Goal: Task Accomplishment & Management: Use online tool/utility

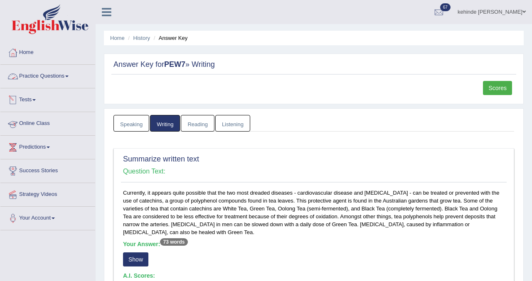
click at [38, 76] on link "Practice Questions" at bounding box center [47, 75] width 95 height 21
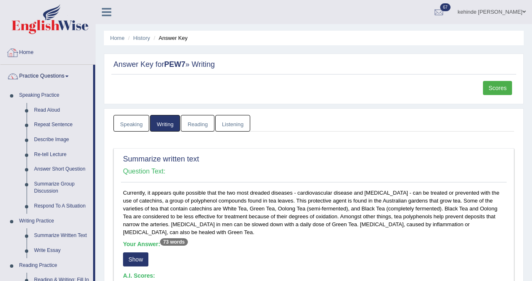
click at [31, 54] on link "Home" at bounding box center [47, 51] width 95 height 21
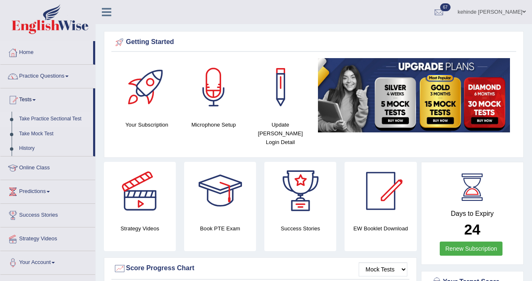
click at [29, 120] on link "Take Practice Sectional Test" at bounding box center [54, 119] width 78 height 15
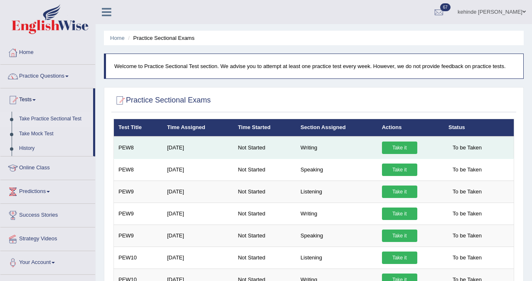
click at [400, 147] on link "Take it" at bounding box center [399, 148] width 35 height 12
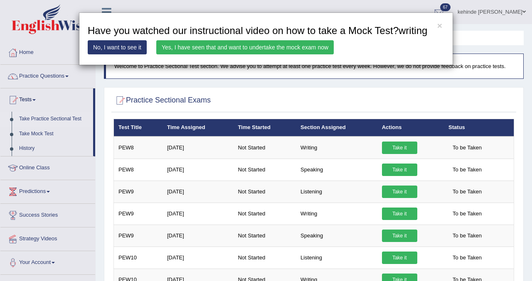
click at [267, 54] on link "Yes, I have seen that and want to undertake the mock exam now" at bounding box center [245, 47] width 178 height 14
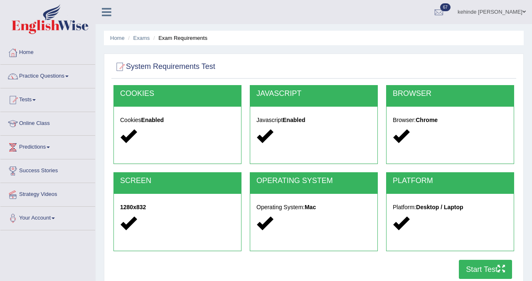
click at [476, 267] on button "Start Test" at bounding box center [485, 269] width 53 height 19
